Goal: Book appointment/travel/reservation

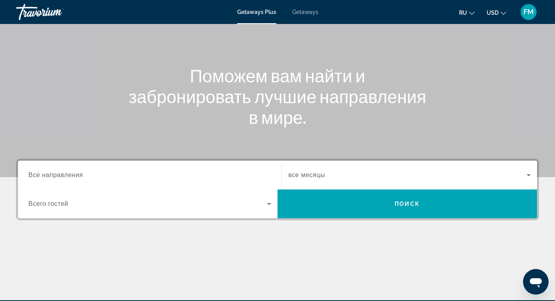
scroll to position [64, 0]
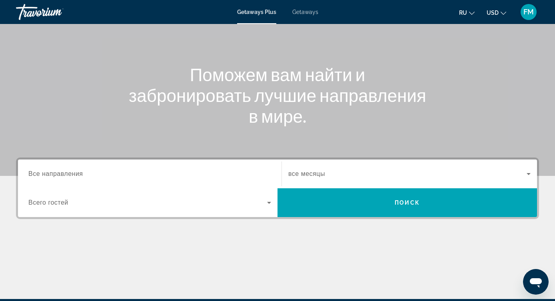
click at [379, 168] on div "Search widget" at bounding box center [409, 174] width 242 height 22
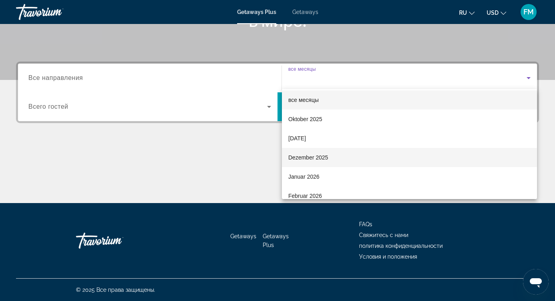
scroll to position [28, 0]
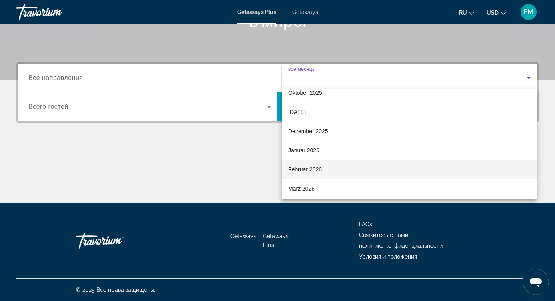
click at [313, 177] on mat-option "Februar 2026" at bounding box center [409, 169] width 255 height 19
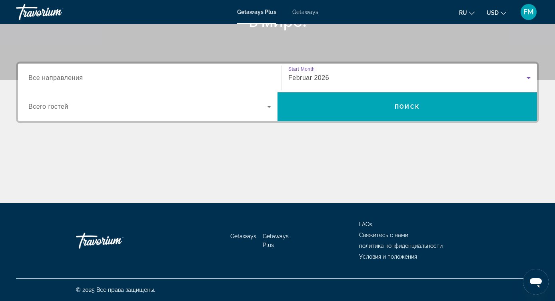
click at [160, 85] on div "Search widget" at bounding box center [149, 78] width 243 height 23
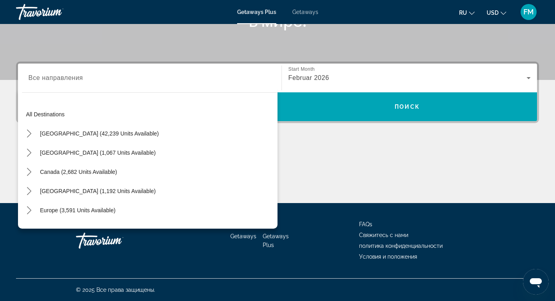
drag, startPoint x: 74, startPoint y: 208, endPoint x: 93, endPoint y: 100, distance: 109.4
click at [93, 100] on div "All destinations United States (42,239 units available) Mexico (1,067 units ava…" at bounding box center [148, 158] width 260 height 140
click at [82, 75] on span "Все направления" at bounding box center [55, 77] width 55 height 7
click at [82, 75] on input "Destination Все направления" at bounding box center [149, 79] width 243 height 10
click at [82, 78] on input "Destination Все направления" at bounding box center [149, 79] width 243 height 10
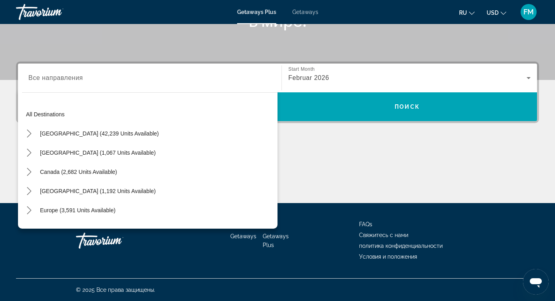
click at [70, 66] on div "Destination Все направления All destinations United States (42,239 units availa…" at bounding box center [150, 78] width 256 height 29
click at [64, 78] on span "Все направления" at bounding box center [55, 77] width 55 height 7
click at [64, 78] on input "Destination Все направления" at bounding box center [149, 79] width 243 height 10
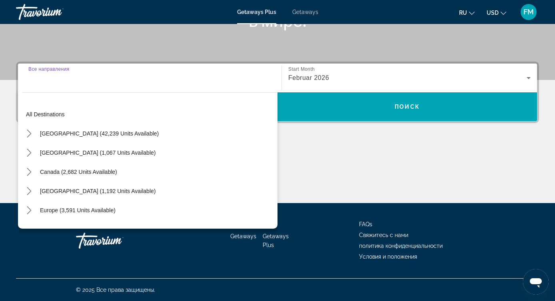
click at [64, 78] on input "Destination Все направления" at bounding box center [149, 79] width 243 height 10
click at [29, 209] on icon "Toggle Europe (3,591 units available) submenu" at bounding box center [29, 210] width 4 height 8
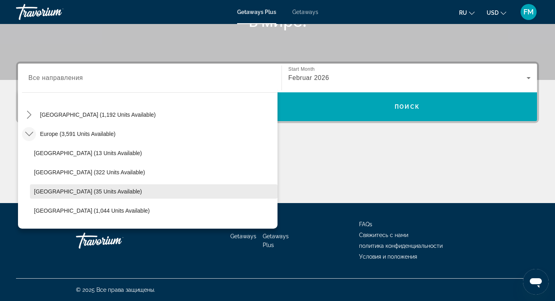
scroll to position [70, 0]
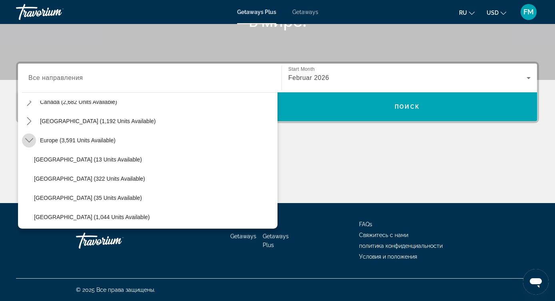
click at [25, 138] on icon "Toggle Europe (3,591 units available) submenu" at bounding box center [29, 140] width 8 height 8
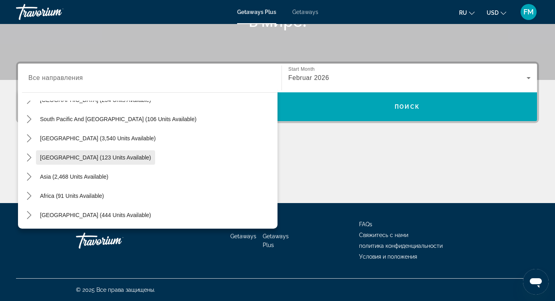
scroll to position [130, 0]
click at [28, 214] on icon "Toggle Middle East (444 units available) submenu" at bounding box center [29, 215] width 8 height 8
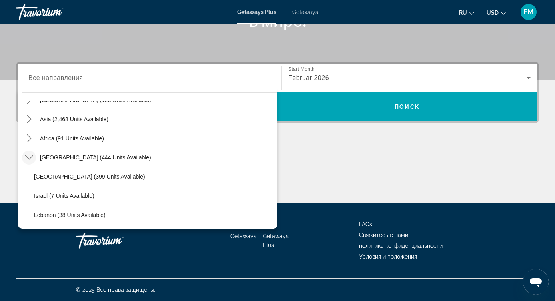
scroll to position [187, 0]
click at [29, 160] on icon "Toggle Middle East (444 units available) submenu" at bounding box center [29, 158] width 8 height 4
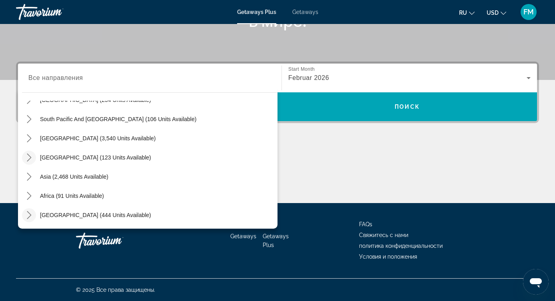
scroll to position [160, 0]
click at [29, 216] on icon "Toggle Middle East (444 units available) submenu" at bounding box center [29, 215] width 8 height 8
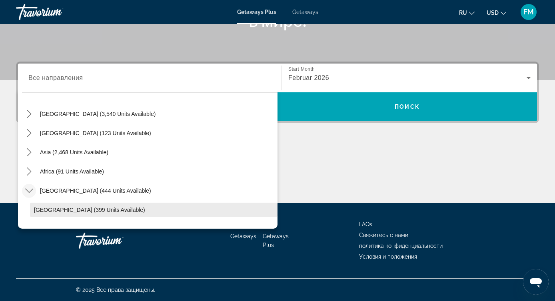
scroll to position [153, 0]
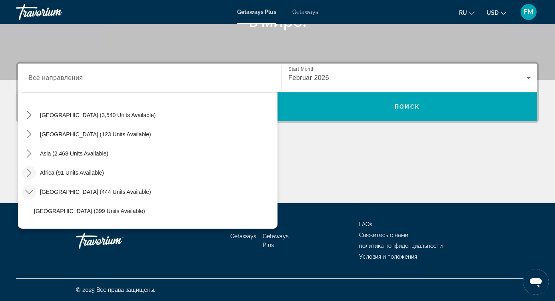
click at [32, 175] on icon "Toggle Africa (91 units available) submenu" at bounding box center [29, 173] width 8 height 8
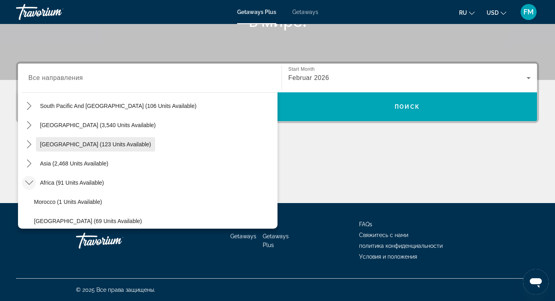
scroll to position [142, 0]
click at [30, 159] on mat-icon "Toggle Asia (2,468 units available) submenu" at bounding box center [29, 164] width 14 height 14
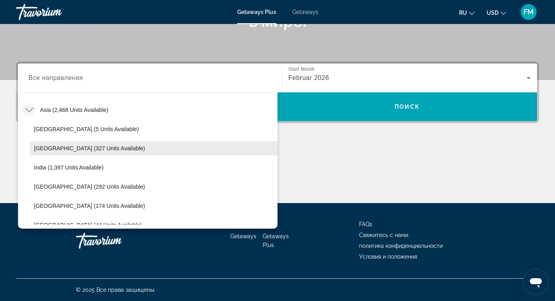
scroll to position [198, 0]
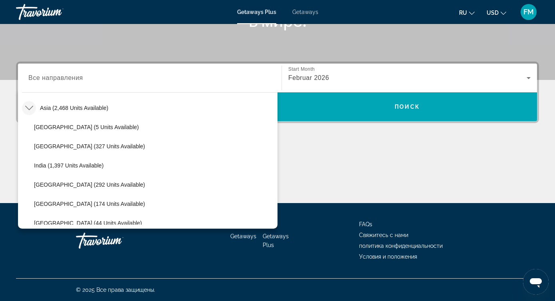
click at [74, 79] on span "Все направления" at bounding box center [55, 77] width 55 height 7
click at [74, 79] on input "Destination Все направления" at bounding box center [149, 79] width 243 height 10
click at [115, 75] on input "Destination Все направления" at bounding box center [149, 79] width 243 height 10
click at [305, 145] on div "Main content" at bounding box center [277, 173] width 523 height 60
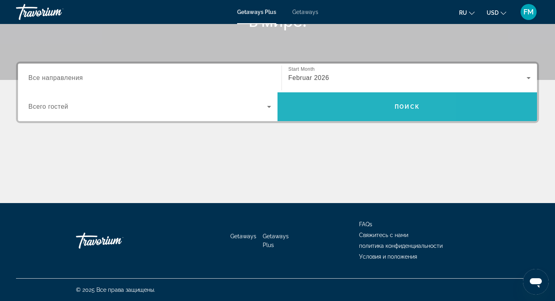
click at [345, 113] on span "Search" at bounding box center [408, 106] width 260 height 19
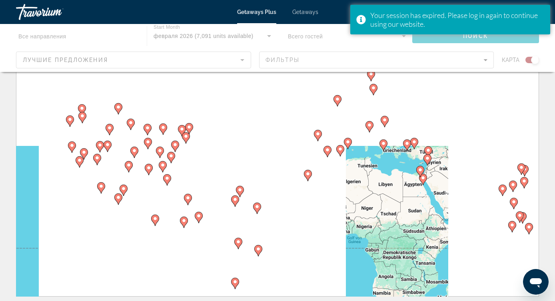
scroll to position [41, 0]
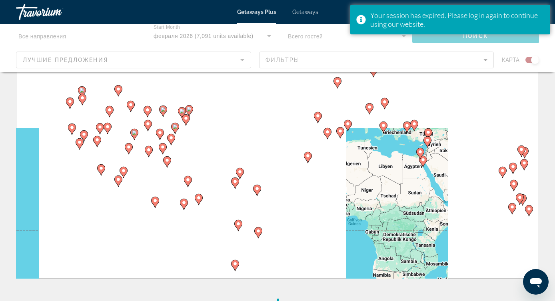
click at [422, 152] on image "Main content" at bounding box center [420, 152] width 5 height 5
type input "**********"
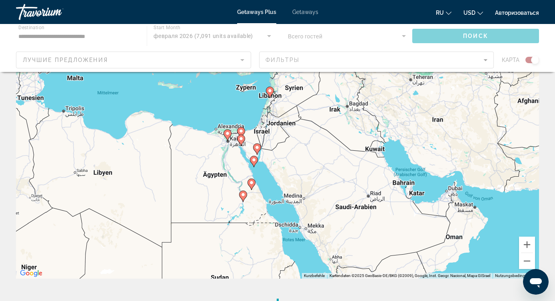
drag, startPoint x: 481, startPoint y: 216, endPoint x: 430, endPoint y: 192, distance: 56.9
click at [430, 192] on div "Um den Modus zum Ziehen mit der Tastatur zu aktivieren, drückst du Alt + Eingab…" at bounding box center [277, 159] width 523 height 240
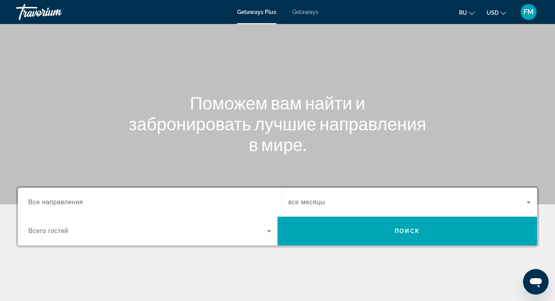
click at [194, 218] on div "Occupancy Всего гостей" at bounding box center [150, 231] width 256 height 29
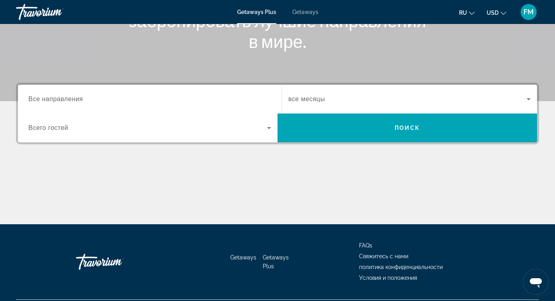
scroll to position [160, 0]
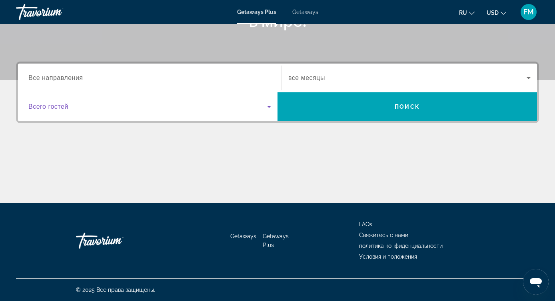
click at [164, 107] on span "Search widget" at bounding box center [147, 107] width 239 height 10
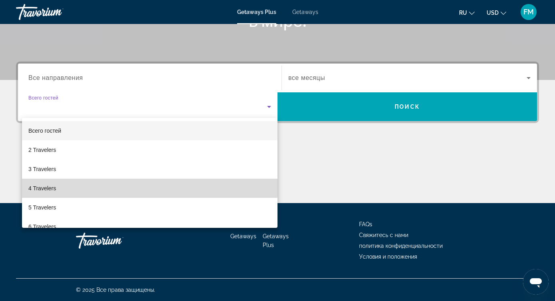
click at [106, 185] on mat-option "4 Travelers" at bounding box center [150, 188] width 256 height 19
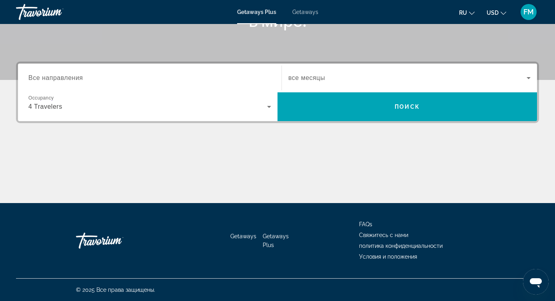
click at [127, 76] on input "Destination Все направления" at bounding box center [149, 79] width 243 height 10
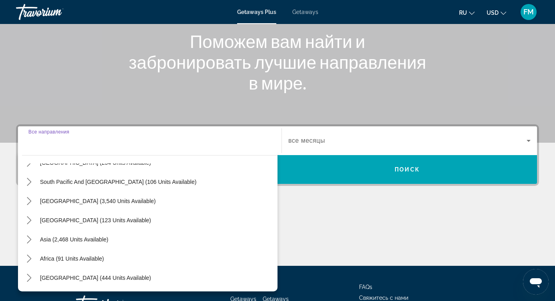
scroll to position [130, 0]
click at [32, 284] on mat-icon "Toggle Middle East (444 units available) submenu" at bounding box center [29, 278] width 14 height 14
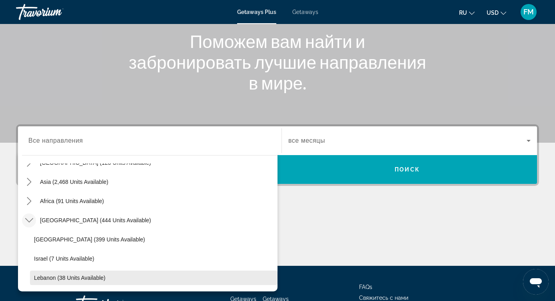
scroll to position [187, 0]
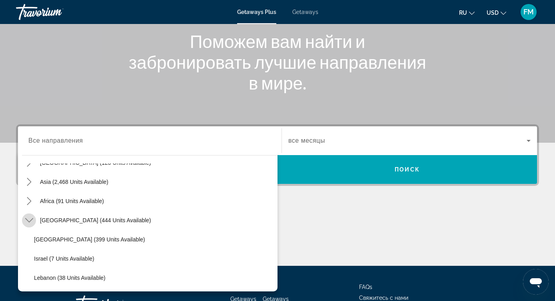
click at [30, 223] on icon "Toggle Middle East (444 units available) submenu" at bounding box center [29, 220] width 8 height 8
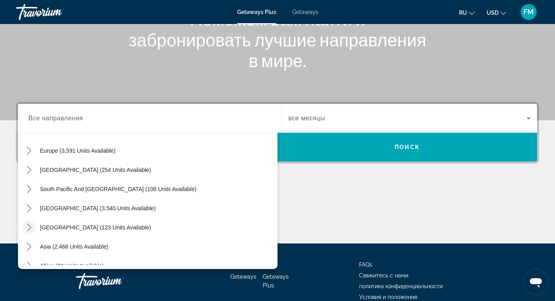
scroll to position [88, 0]
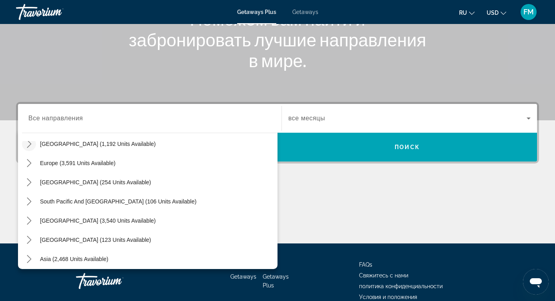
click at [30, 147] on icon "Toggle Caribbean & Atlantic Islands (1,192 units available) submenu" at bounding box center [29, 144] width 8 height 8
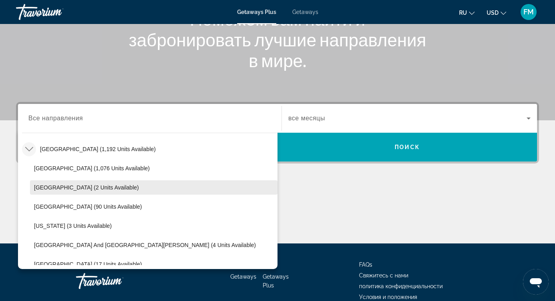
scroll to position [80, 0]
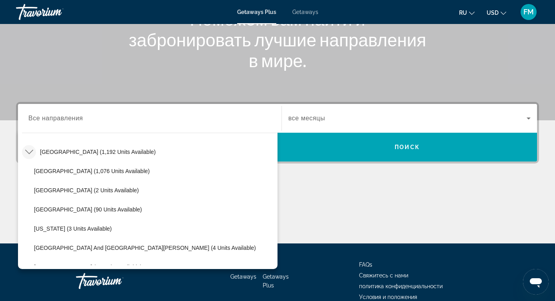
click at [29, 151] on icon "Toggle Caribbean & Atlantic Islands (1,192 units available) submenu" at bounding box center [29, 152] width 8 height 8
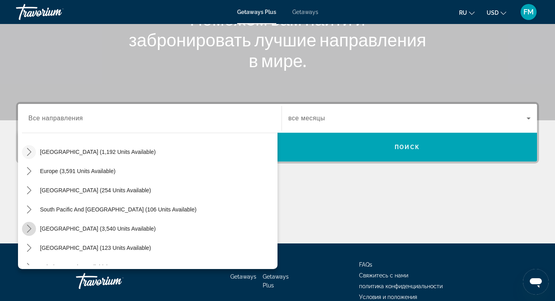
click at [29, 228] on icon "Toggle South America (3,540 units available) submenu" at bounding box center [29, 229] width 4 height 8
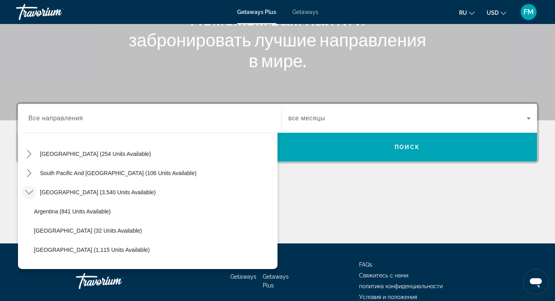
scroll to position [115, 0]
click at [25, 192] on icon "Toggle South America (3,540 units available) submenu" at bounding box center [29, 194] width 8 height 8
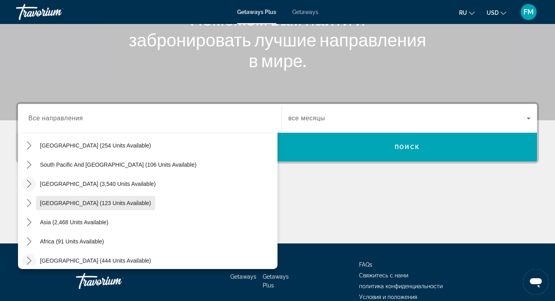
scroll to position [124, 0]
click at [27, 169] on icon "Toggle South Pacific and Oceania (106 units available) submenu" at bounding box center [29, 166] width 8 height 8
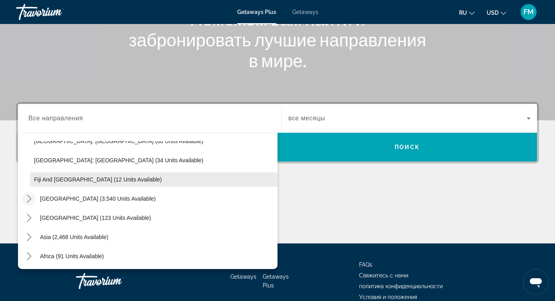
scroll to position [130, 0]
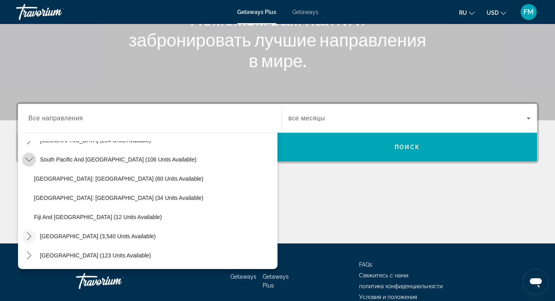
click at [29, 160] on icon "Toggle South Pacific and Oceania (106 units available) submenu" at bounding box center [29, 160] width 8 height 8
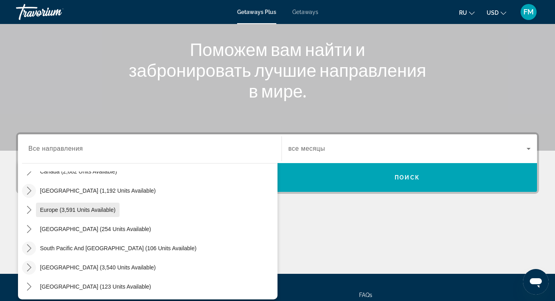
scroll to position [71, 0]
click at [30, 192] on icon "Toggle Caribbean & Atlantic Islands (1,192 units available) submenu" at bounding box center [29, 191] width 4 height 8
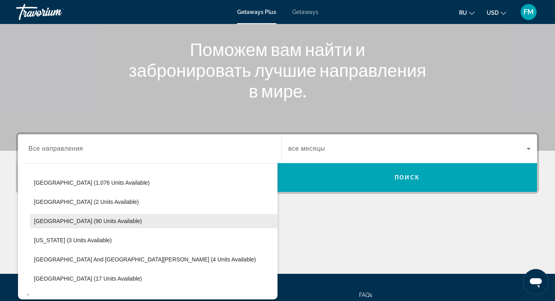
scroll to position [100, 0]
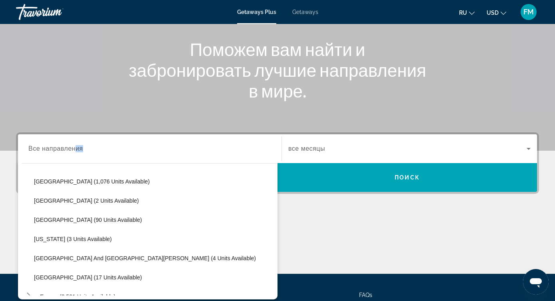
drag, startPoint x: 74, startPoint y: 146, endPoint x: 108, endPoint y: 148, distance: 33.6
click at [108, 148] on div "Destination Все направления" at bounding box center [149, 149] width 243 height 23
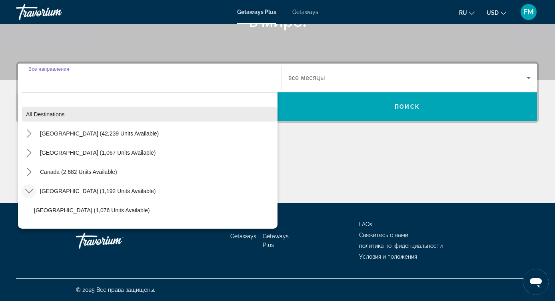
scroll to position [0, 0]
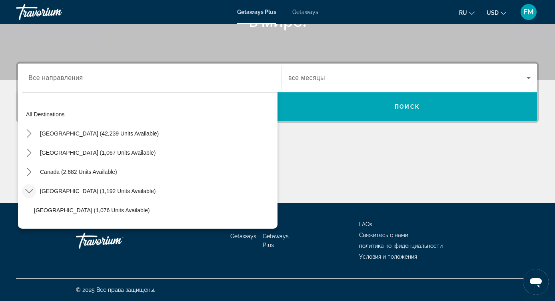
click at [79, 100] on div "All destinations [GEOGRAPHIC_DATA] (42,239 units available) [GEOGRAPHIC_DATA] (…" at bounding box center [148, 158] width 260 height 140
click at [32, 136] on icon "Toggle United States (42,239 units available) submenu" at bounding box center [29, 134] width 8 height 8
click at [38, 156] on icon "Toggle Arizona (763 units available) submenu" at bounding box center [37, 153] width 8 height 8
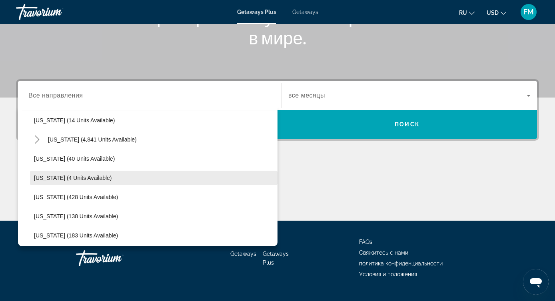
scroll to position [151, 0]
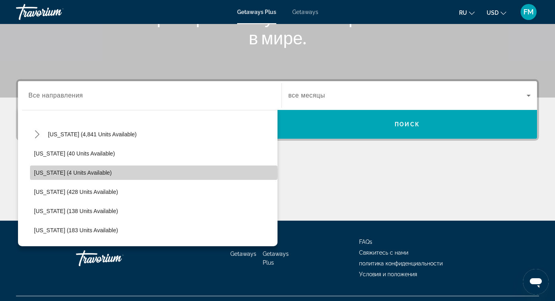
click at [79, 173] on span "[US_STATE] (4 units available)" at bounding box center [73, 173] width 78 height 6
type input "**********"
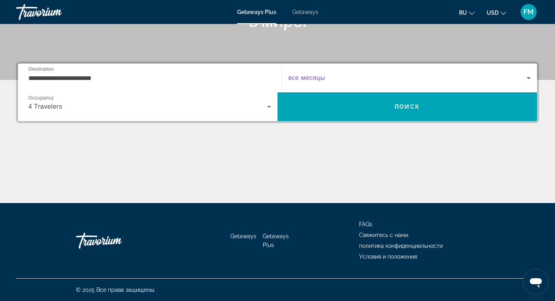
click at [350, 78] on span "Search widget" at bounding box center [407, 78] width 238 height 10
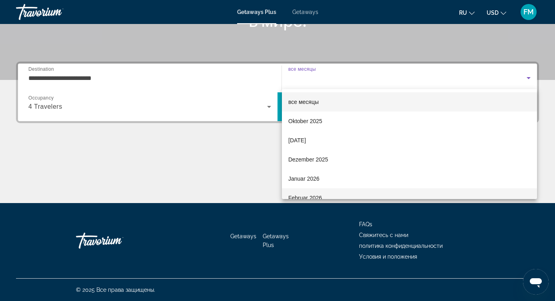
click at [320, 192] on mat-option "Februar 2026" at bounding box center [409, 197] width 255 height 19
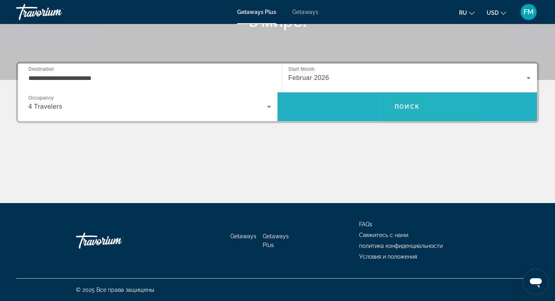
click at [410, 105] on span "Поиск" at bounding box center [407, 107] width 25 height 6
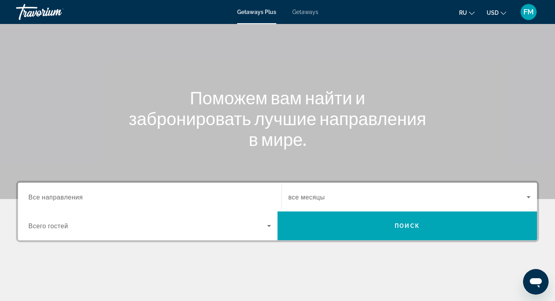
click at [186, 201] on input "Destination Все направления" at bounding box center [149, 198] width 243 height 10
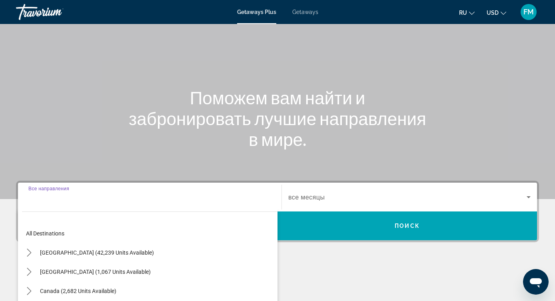
scroll to position [160, 0]
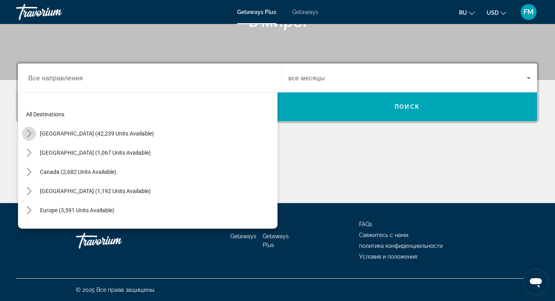
click at [30, 136] on icon "Toggle United States (42,239 units available) submenu" at bounding box center [29, 134] width 8 height 8
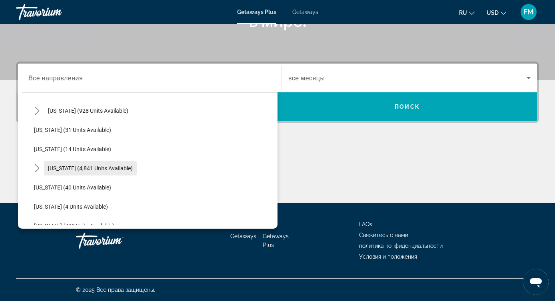
scroll to position [101, 0]
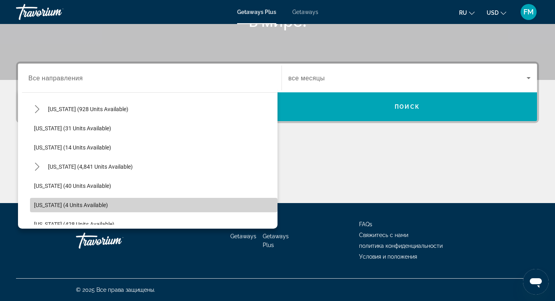
click at [66, 206] on span "[US_STATE] (4 units available)" at bounding box center [71, 205] width 74 height 6
type input "**********"
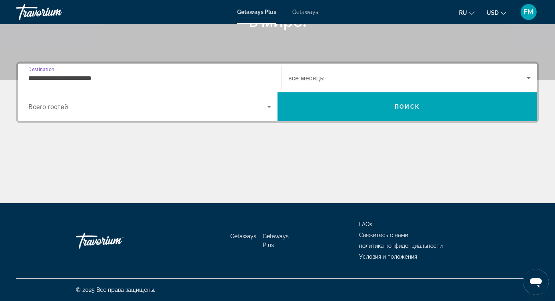
click at [265, 115] on div "Search widget" at bounding box center [149, 107] width 243 height 22
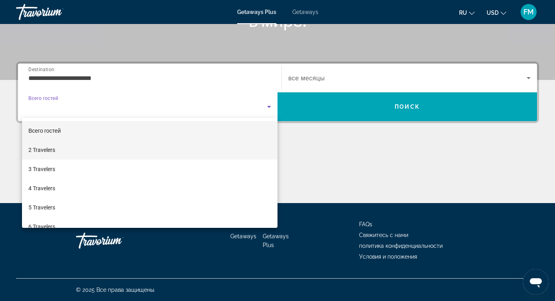
click at [118, 146] on mat-option "2 Travelers" at bounding box center [150, 149] width 256 height 19
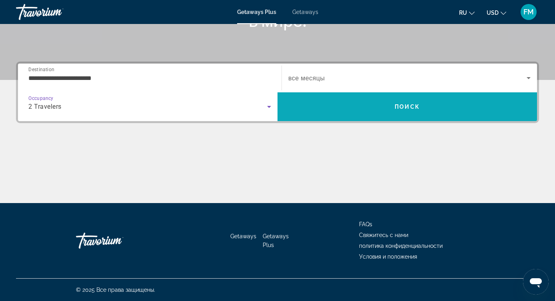
click at [355, 100] on span "Search" at bounding box center [408, 106] width 260 height 19
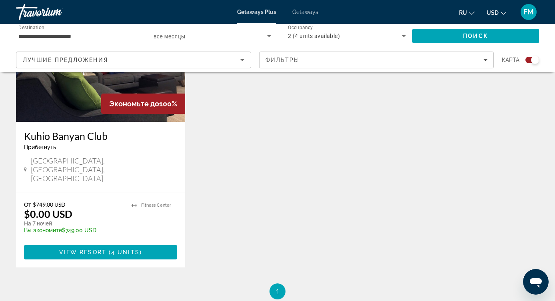
scroll to position [342, 0]
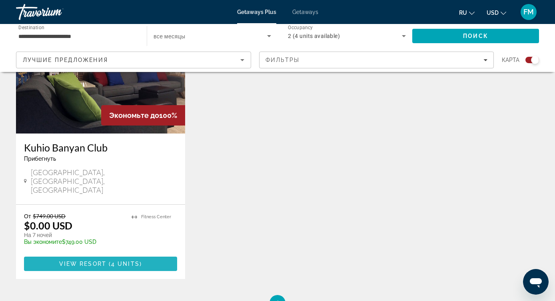
click at [136, 261] on span "4 units" at bounding box center [125, 264] width 28 height 6
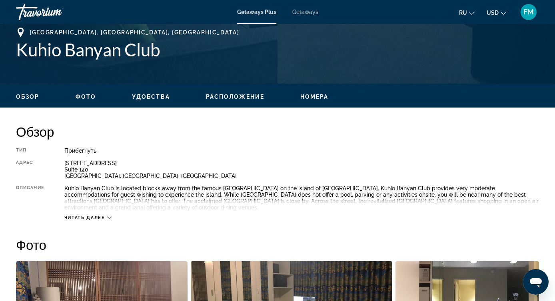
scroll to position [312, 0]
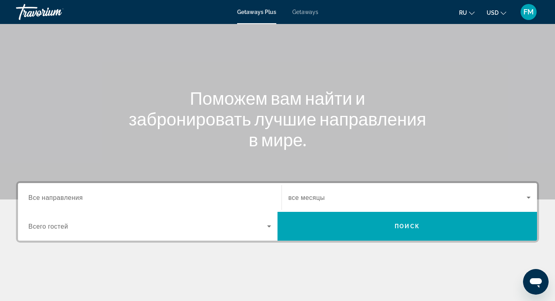
scroll to position [43, 0]
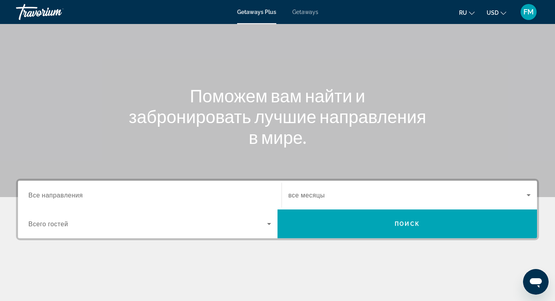
click at [168, 194] on input "Destination Все направления" at bounding box center [149, 196] width 243 height 10
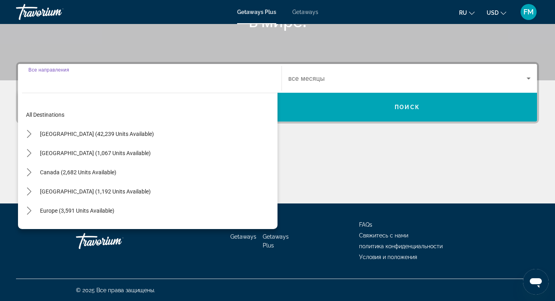
scroll to position [160, 0]
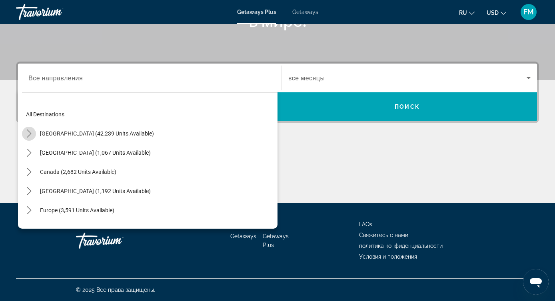
click at [27, 129] on mat-icon "Toggle United States (42,239 units available) submenu" at bounding box center [29, 134] width 14 height 14
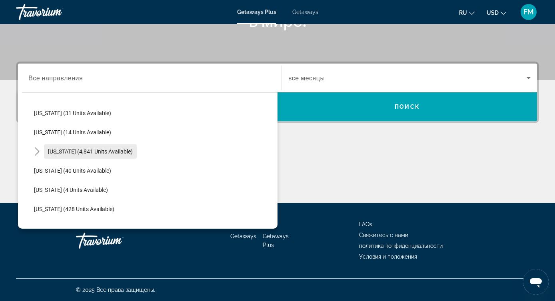
scroll to position [117, 0]
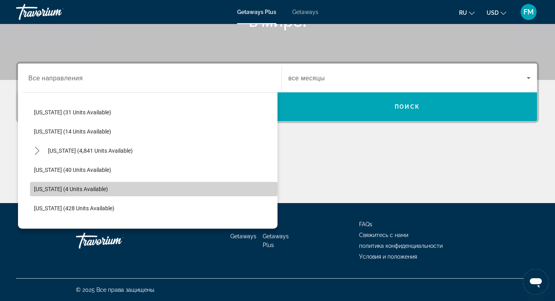
click at [64, 197] on span "Select destination: Hawaii (4 units available)" at bounding box center [154, 189] width 248 height 19
type input "**********"
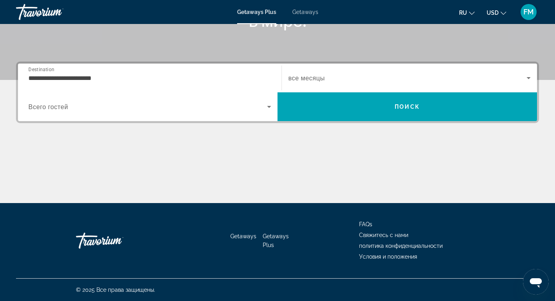
click at [94, 100] on div "Search widget" at bounding box center [149, 107] width 243 height 22
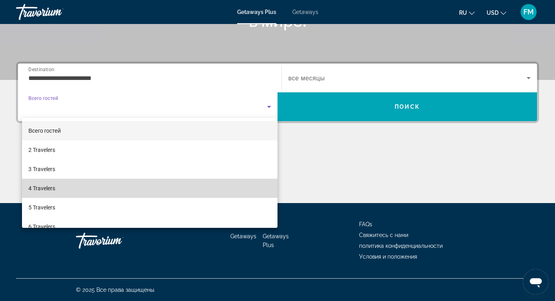
click at [74, 186] on mat-option "4 Travelers" at bounding box center [150, 188] width 256 height 19
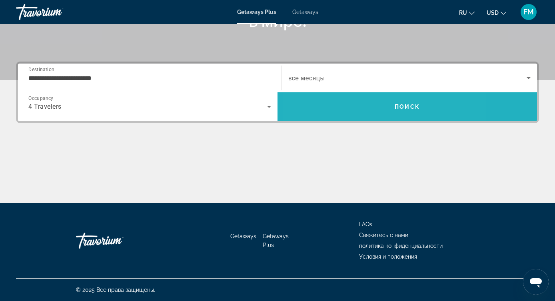
click at [360, 111] on span "Search" at bounding box center [408, 106] width 260 height 19
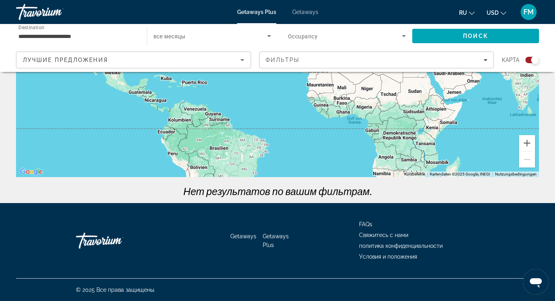
scroll to position [143, 0]
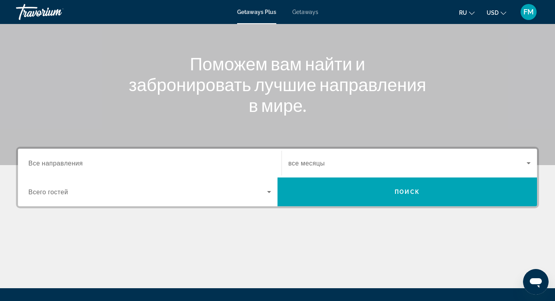
click at [130, 162] on input "Destination Все направления" at bounding box center [149, 164] width 243 height 10
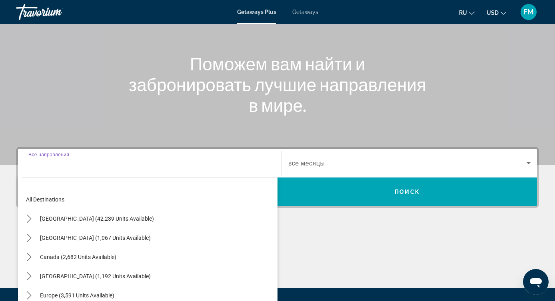
scroll to position [160, 0]
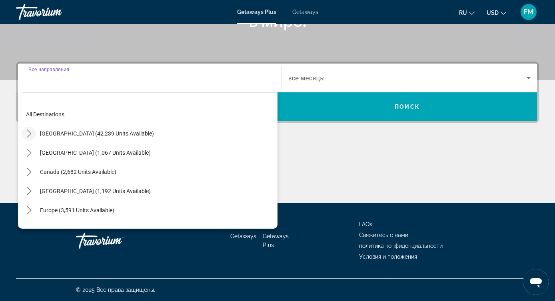
click at [32, 138] on mat-icon "Toggle United States (42,239 units available) submenu" at bounding box center [29, 134] width 14 height 14
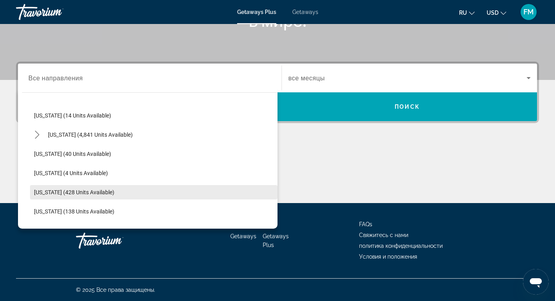
scroll to position [137, 0]
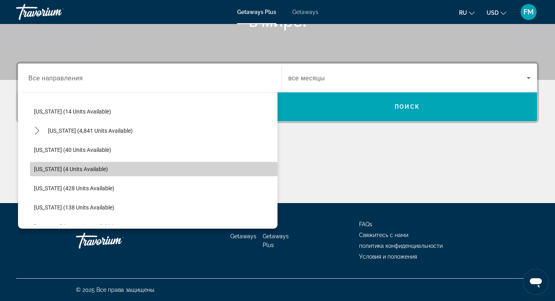
click at [62, 169] on span "[US_STATE] (4 units available)" at bounding box center [71, 169] width 74 height 6
type input "**********"
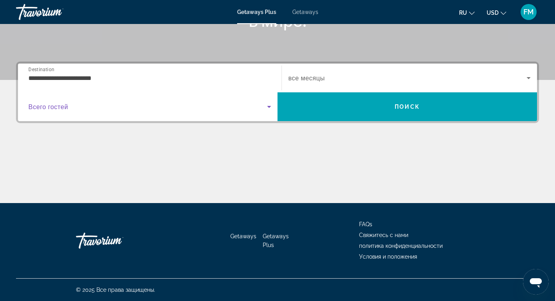
click at [98, 105] on span "Search widget" at bounding box center [147, 107] width 239 height 10
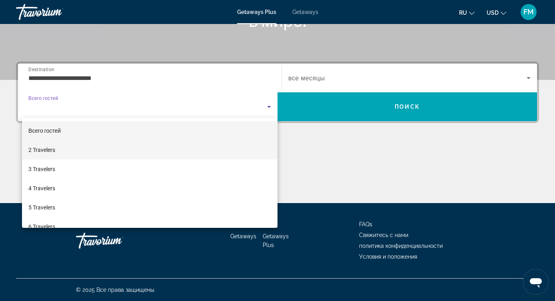
click at [67, 153] on mat-option "2 Travelers" at bounding box center [150, 149] width 256 height 19
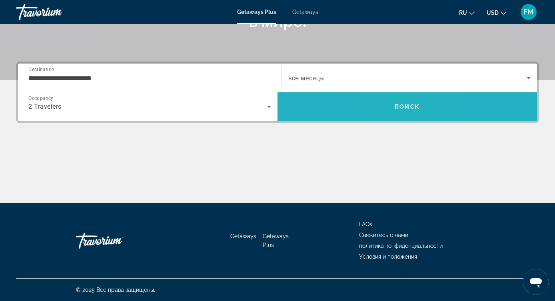
click at [399, 107] on span "Поиск" at bounding box center [407, 107] width 25 height 6
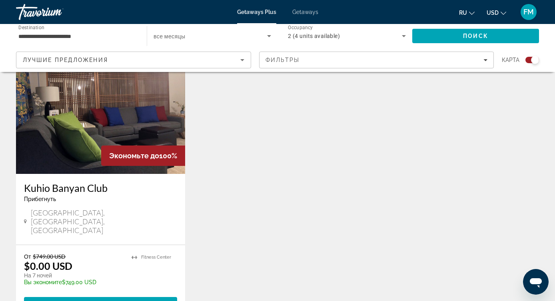
scroll to position [303, 0]
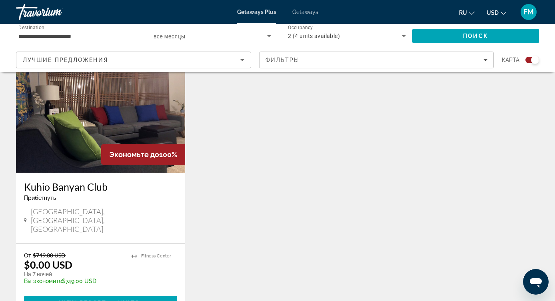
click at [88, 188] on h3 "Kuhio Banyan Club" at bounding box center [100, 187] width 153 height 12
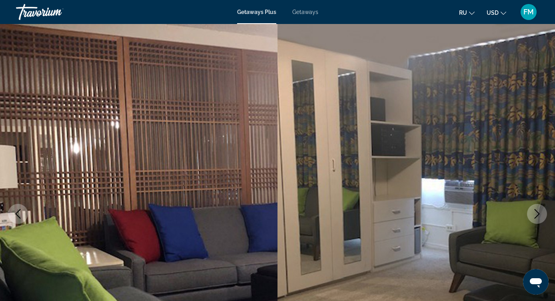
click at [542, 211] on button "Next image" at bounding box center [537, 214] width 20 height 20
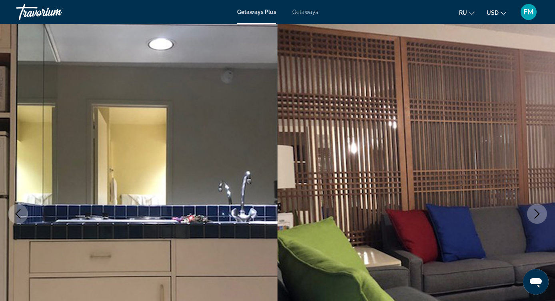
click at [542, 211] on button "Next image" at bounding box center [537, 214] width 20 height 20
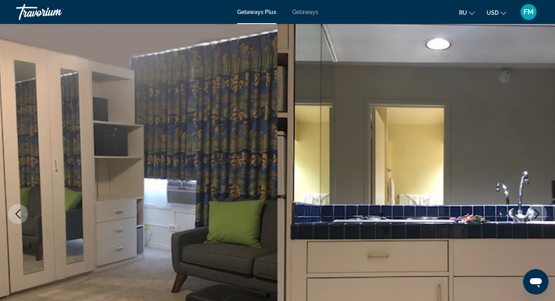
click at [542, 211] on button "Next image" at bounding box center [537, 214] width 20 height 20
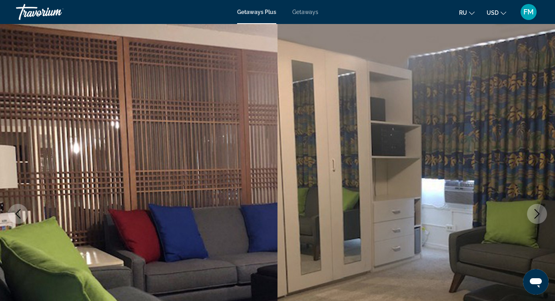
click at [542, 211] on button "Next image" at bounding box center [537, 214] width 20 height 20
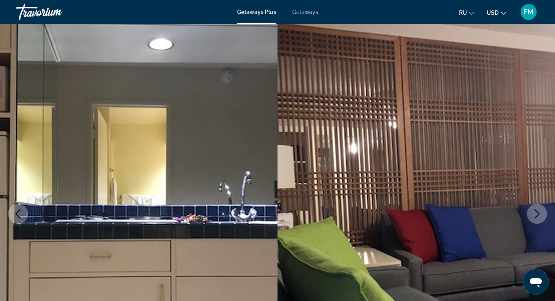
click at [542, 211] on button "Next image" at bounding box center [537, 214] width 20 height 20
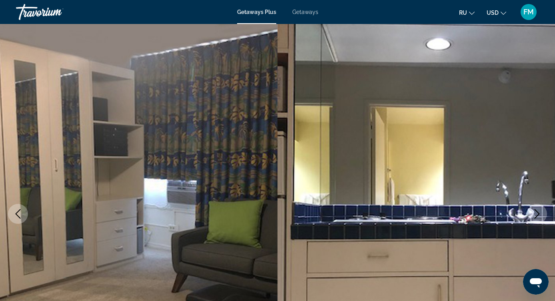
click at [542, 211] on button "Next image" at bounding box center [537, 214] width 20 height 20
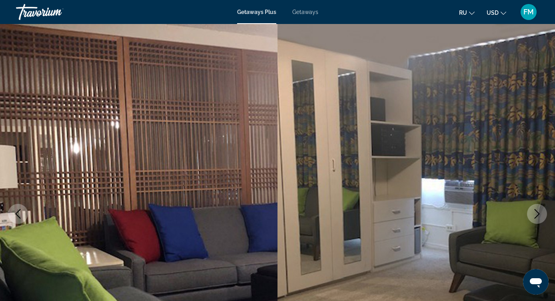
click at [542, 211] on button "Next image" at bounding box center [537, 214] width 20 height 20
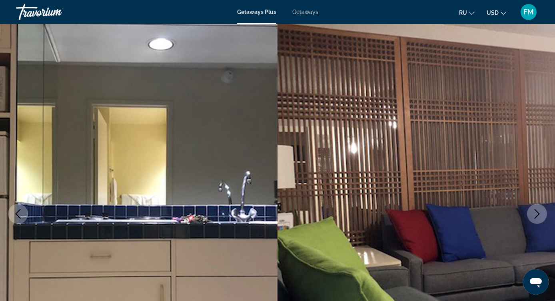
click at [542, 211] on button "Next image" at bounding box center [537, 214] width 20 height 20
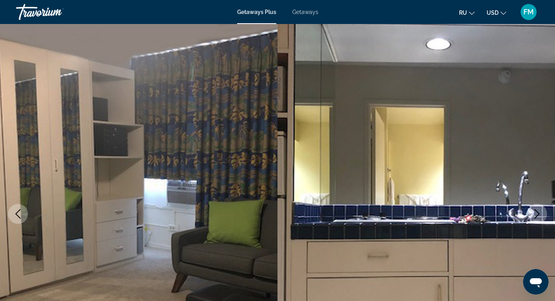
click at [542, 211] on button "Next image" at bounding box center [537, 214] width 20 height 20
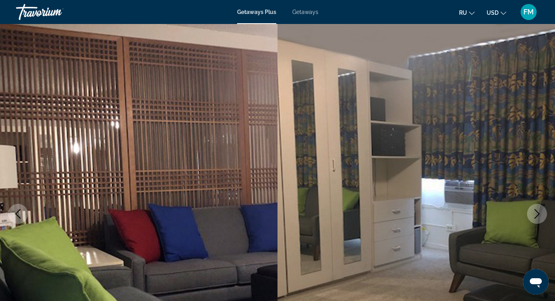
click at [542, 211] on button "Next image" at bounding box center [537, 214] width 20 height 20
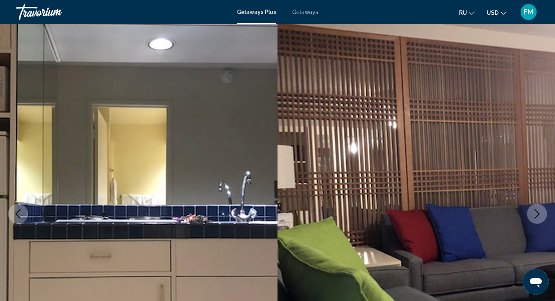
click at [542, 211] on button "Next image" at bounding box center [537, 214] width 20 height 20
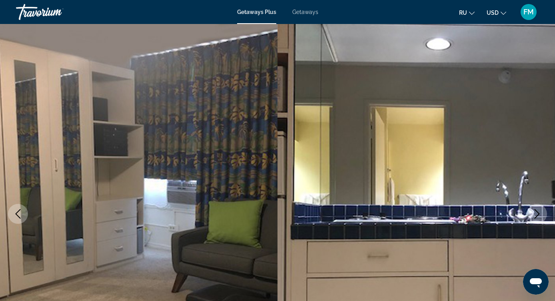
click at [542, 211] on button "Next image" at bounding box center [537, 214] width 20 height 20
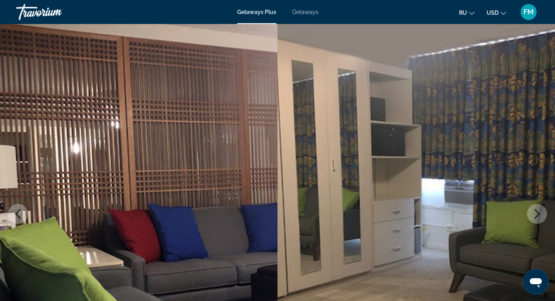
click at [542, 211] on button "Next image" at bounding box center [537, 214] width 20 height 20
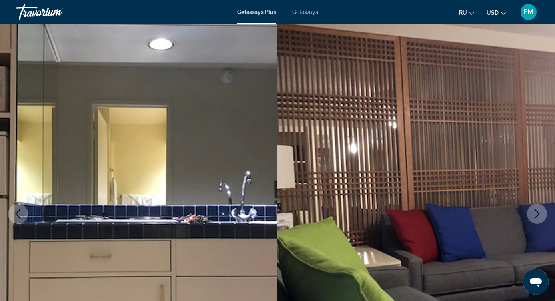
click at [542, 211] on button "Next image" at bounding box center [537, 214] width 20 height 20
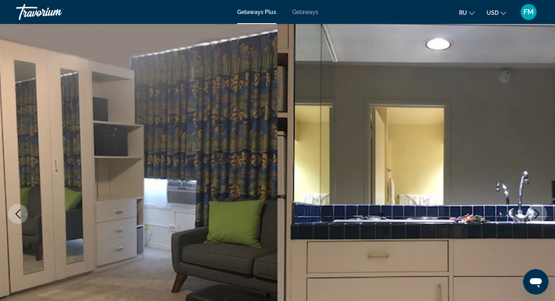
click at [542, 211] on button "Next image" at bounding box center [537, 214] width 20 height 20
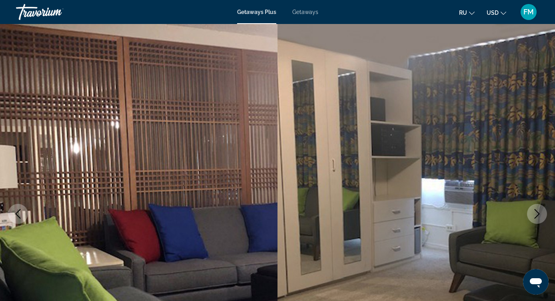
click at [542, 211] on button "Next image" at bounding box center [537, 214] width 20 height 20
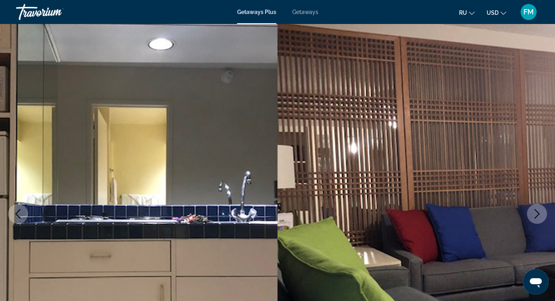
click at [542, 211] on button "Next image" at bounding box center [537, 214] width 20 height 20
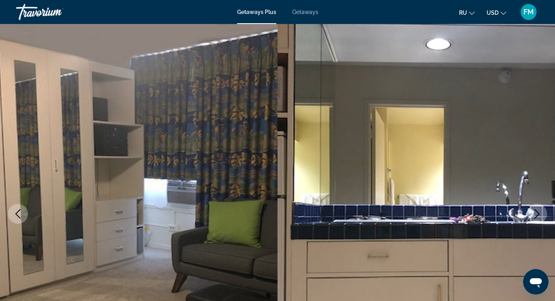
click at [542, 211] on button "Next image" at bounding box center [537, 214] width 20 height 20
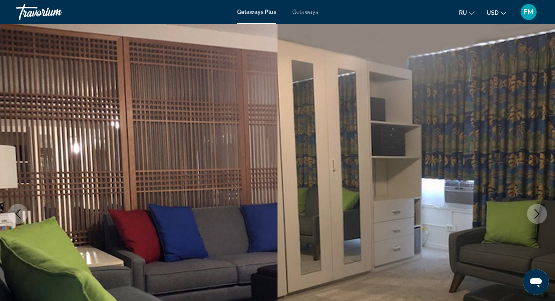
click at [542, 211] on button "Next image" at bounding box center [537, 214] width 20 height 20
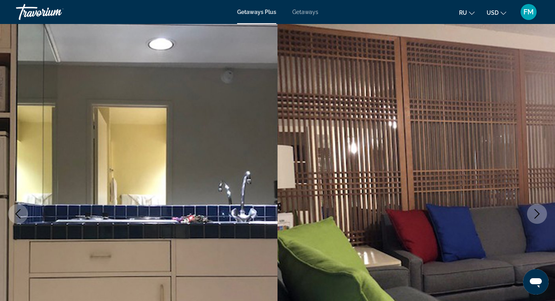
click at [542, 211] on button "Next image" at bounding box center [537, 214] width 20 height 20
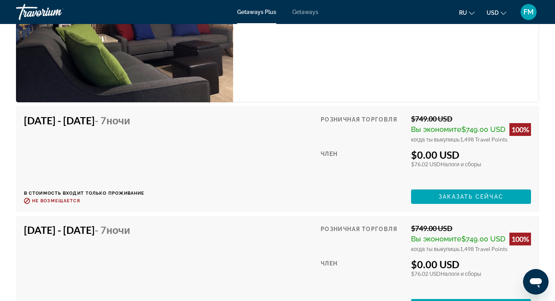
scroll to position [1571, 0]
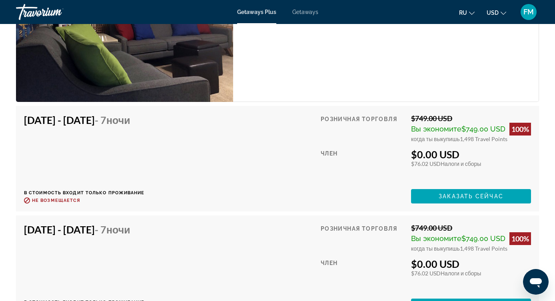
click at [434, 251] on span "когда ты выкупишь" at bounding box center [435, 248] width 49 height 7
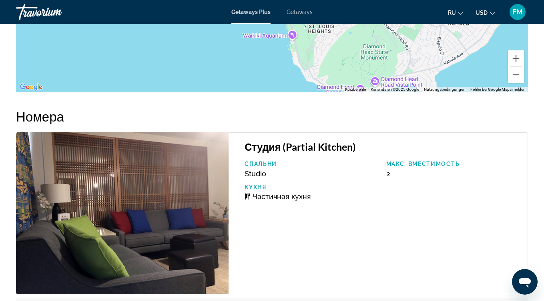
scroll to position [1362, 0]
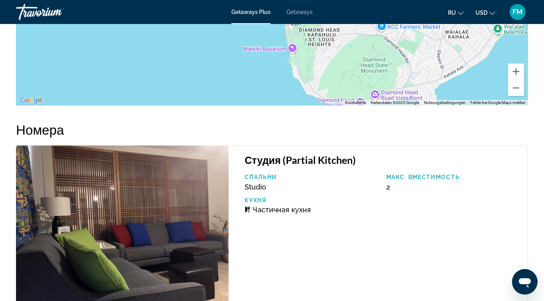
drag, startPoint x: 535, startPoint y: 218, endPoint x: 536, endPoint y: 251, distance: 33.2
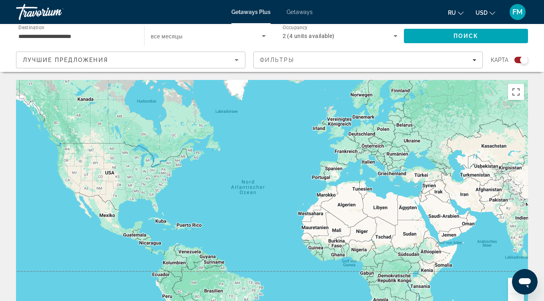
click at [28, 16] on div "Travorium" at bounding box center [56, 12] width 80 height 21
